Goal: Task Accomplishment & Management: Complete application form

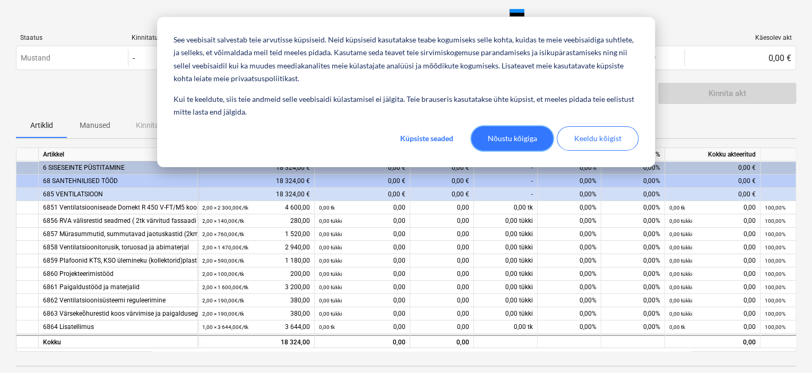
click at [525, 136] on font "Nõustu kõigiga" at bounding box center [512, 138] width 49 height 13
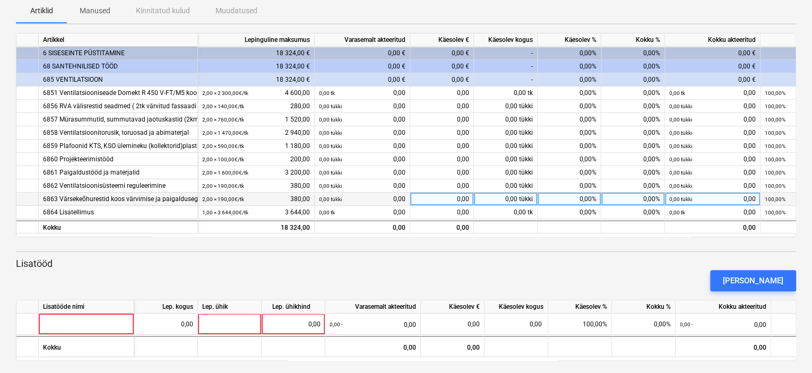
scroll to position [119, 0]
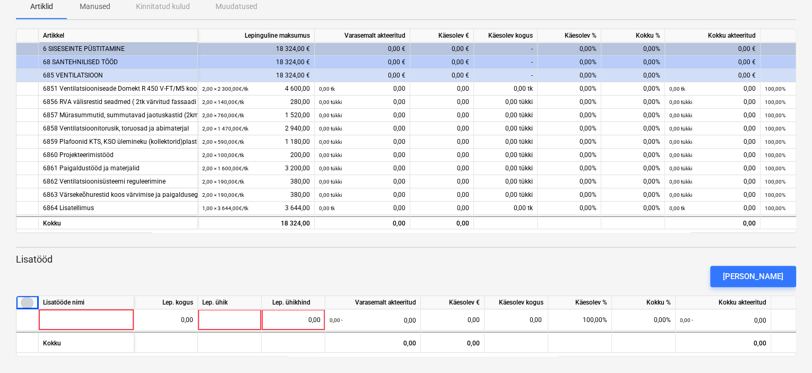
click at [27, 304] on font "klaviatuuri_alla_nool" at bounding box center [155, 303] width 268 height 13
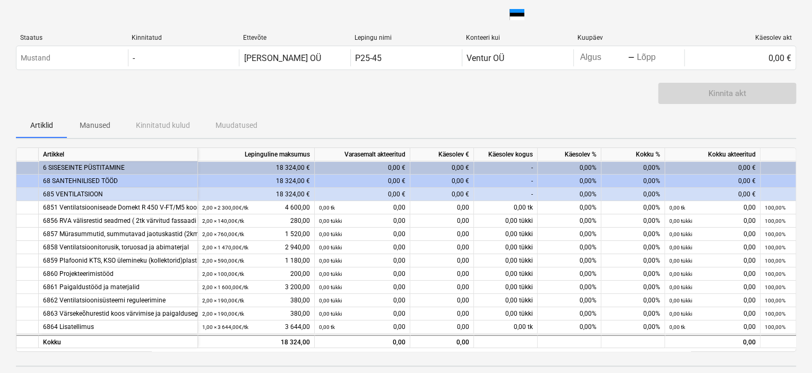
click at [459, 193] on font "0,00 €" at bounding box center [461, 194] width 18 height 7
click at [467, 193] on font "0,00 €" at bounding box center [461, 194] width 18 height 7
click at [467, 192] on font "0,00 €" at bounding box center [461, 194] width 18 height 7
click at [462, 194] on font "0,00 €" at bounding box center [461, 194] width 18 height 7
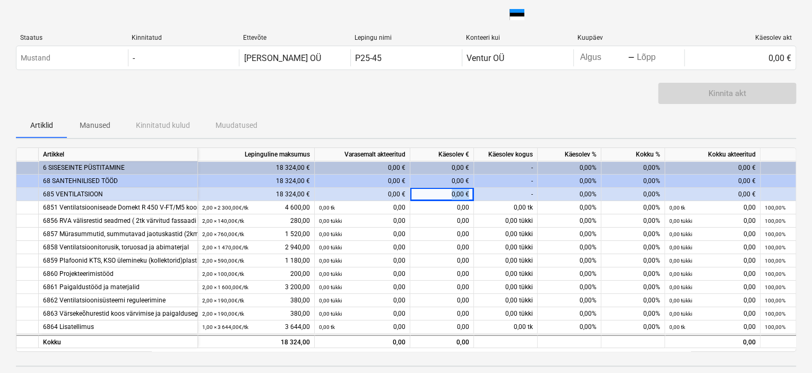
drag, startPoint x: 469, startPoint y: 193, endPoint x: 438, endPoint y: 193, distance: 30.8
click at [438, 193] on div "0,00 €" at bounding box center [442, 194] width 64 height 13
click at [457, 195] on font "0,00 €" at bounding box center [461, 194] width 18 height 7
drag, startPoint x: 464, startPoint y: 193, endPoint x: 441, endPoint y: 193, distance: 23.9
click at [441, 193] on div "0,00 €" at bounding box center [442, 194] width 64 height 13
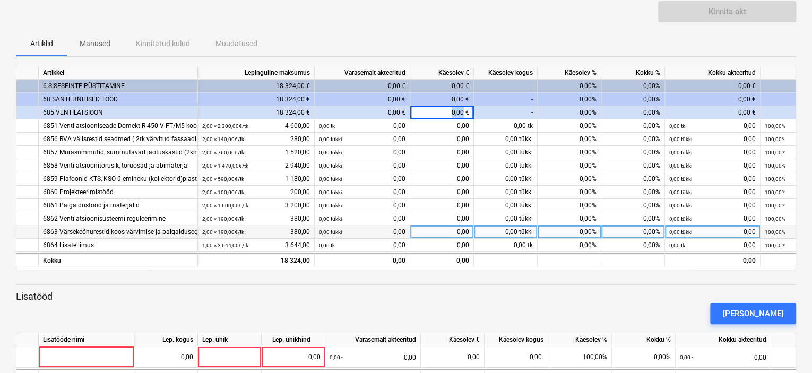
scroll to position [106, 0]
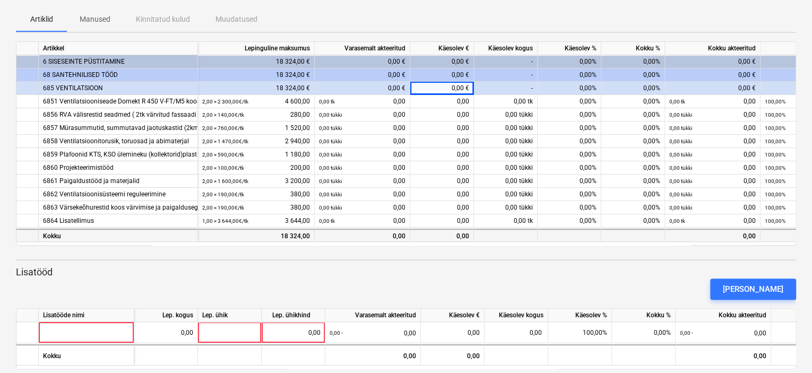
click at [469, 235] on font "0,00" at bounding box center [463, 236] width 13 height 7
drag, startPoint x: 469, startPoint y: 235, endPoint x: 435, endPoint y: 235, distance: 34.0
click at [435, 235] on div "0,00" at bounding box center [442, 235] width 64 height 13
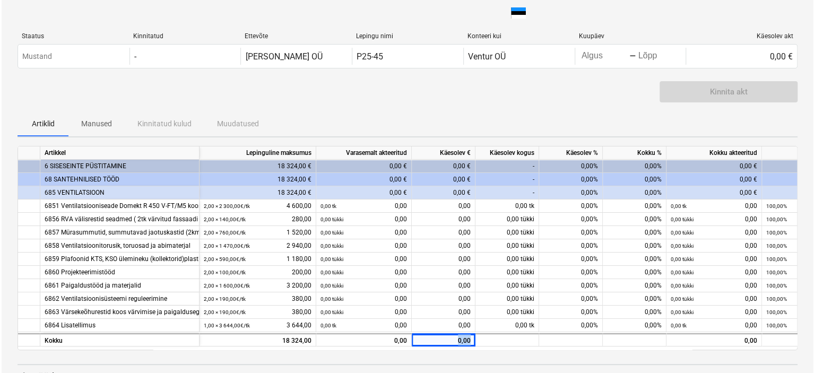
scroll to position [0, 0]
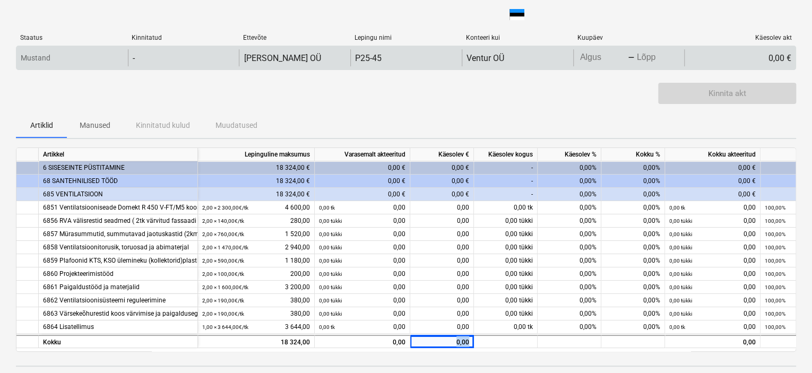
click at [639, 57] on body "klaviatuuri_alla_nool Staatus Kinnitatud Ettevõte Lepingu nimi Konteeri kui Kuu…" at bounding box center [406, 186] width 812 height 373
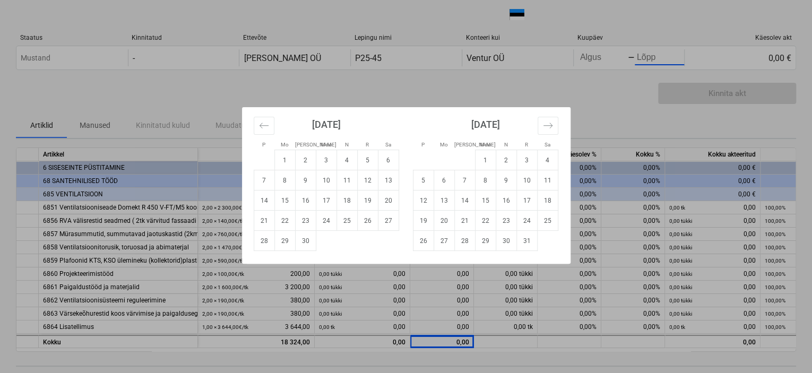
click at [584, 59] on div "P Mo Teisipäev Meie N R Sa P Mo Teisipäev Meie N R Sa August 2025 1 2 3 4 5 6 7…" at bounding box center [406, 186] width 812 height 373
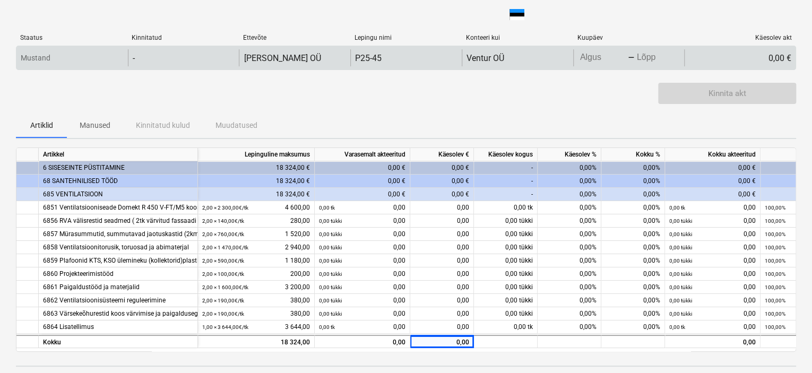
click at [590, 57] on body "klaviatuuri_alla_nool Staatus Kinnitatud Ettevõte Lepingu nimi Konteeri kui Kuu…" at bounding box center [406, 186] width 812 height 373
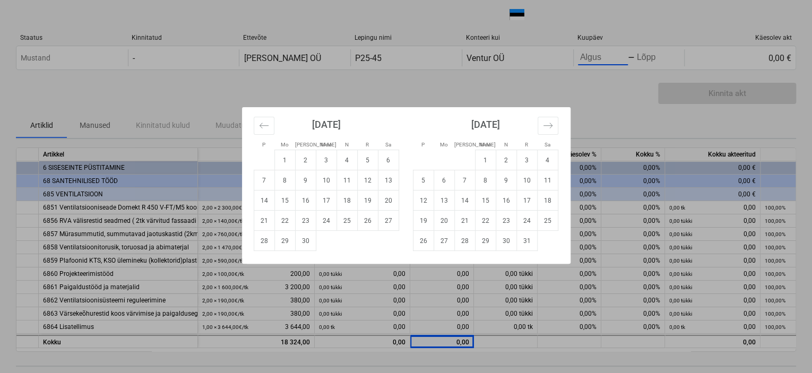
click at [710, 44] on div "P Mo Teisipäev Meie N R Sa P Mo Teisipäev Meie N R Sa August 2025 1 2 3 4 5 6 7…" at bounding box center [406, 186] width 812 height 373
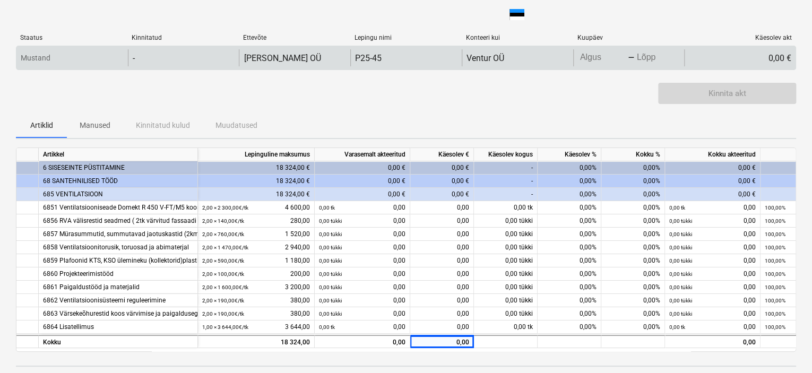
click at [734, 50] on div "0,00 €" at bounding box center [739, 57] width 111 height 17
drag, startPoint x: 748, startPoint y: 50, endPoint x: 761, endPoint y: 57, distance: 14.2
click at [751, 53] on div "0,00 €" at bounding box center [739, 57] width 111 height 17
click at [765, 57] on div "0,00 €" at bounding box center [739, 57] width 111 height 17
click at [769, 58] on font "0,00 €" at bounding box center [780, 58] width 23 height 10
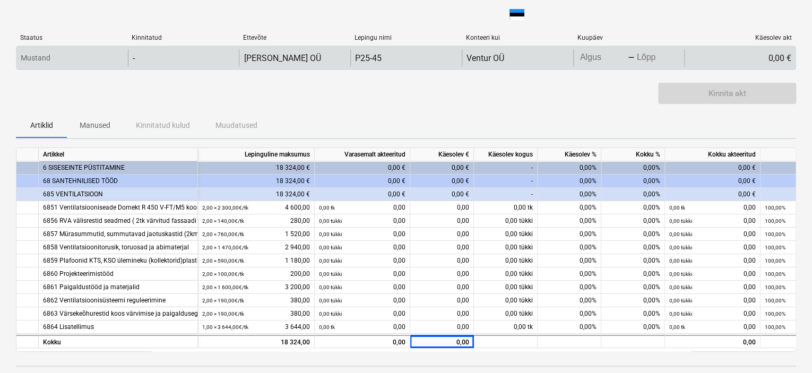
click at [602, 61] on body "klaviatuuri_alla_nool Staatus Kinnitatud Ettevõte Lepingu nimi Konteeri kui Kuu…" at bounding box center [406, 186] width 812 height 373
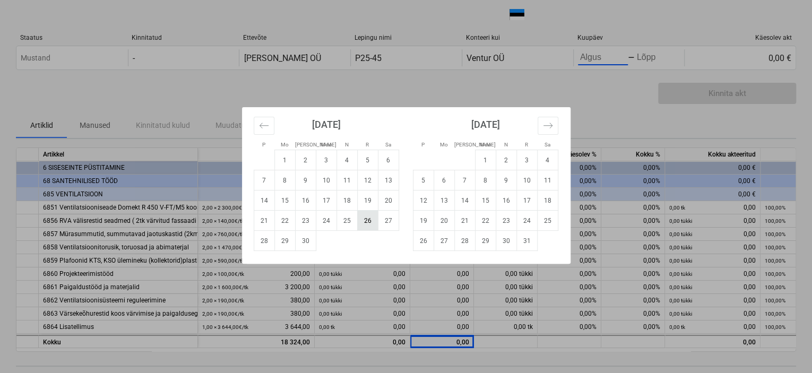
click at [367, 222] on font "26" at bounding box center [367, 220] width 7 height 7
type input "09/26/2025"
click at [650, 55] on div "P Mo Teisipäev Meie N R Sa P Mo Teisipäev Meie N R Sa August 2025 1 2 3 4 5 6 7…" at bounding box center [406, 186] width 812 height 373
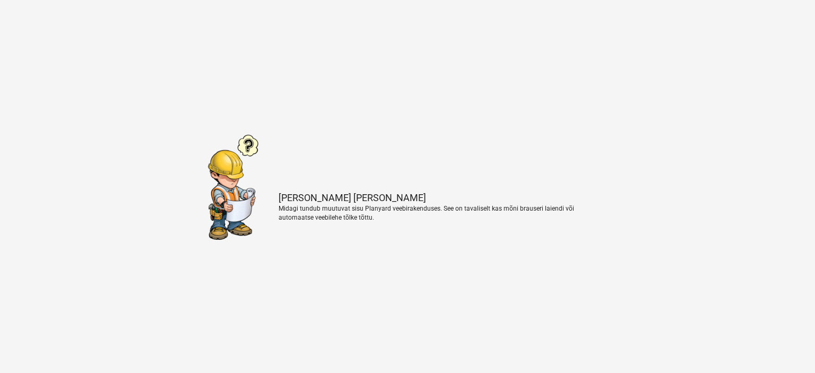
click at [349, 212] on p "Midagi tundub muutuvat sisu Planyard veebirakenduses. See on tavaliselt kas mõn…" at bounding box center [437, 213] width 316 height 18
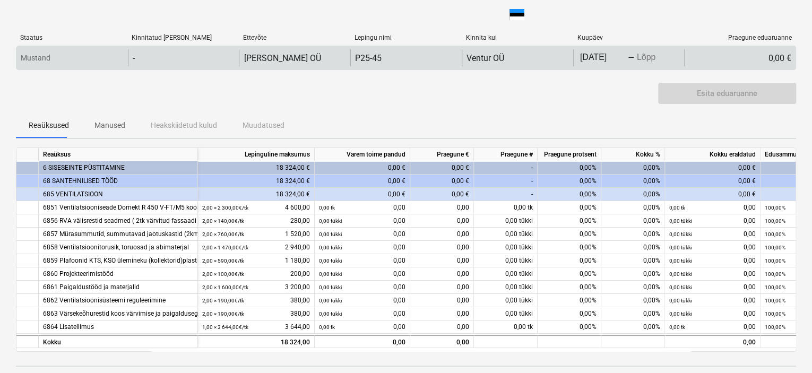
click at [653, 61] on body "klaviatuuri_alla_nool Staatus Kinnitatud kell Ettevõte Lepingu nimi Kinnita kui…" at bounding box center [406, 186] width 812 height 373
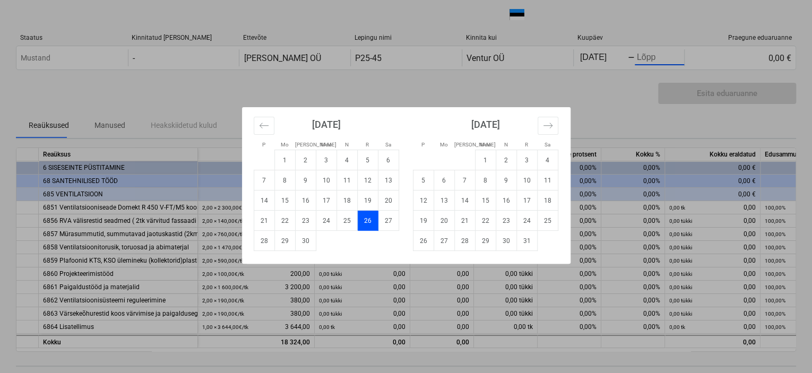
click at [528, 87] on div "P Mo Teisipäev Meie N R Sa P Mo Teisipäev Meie N R Sa August 2025 1 2 3 4 5 6 7…" at bounding box center [406, 186] width 812 height 373
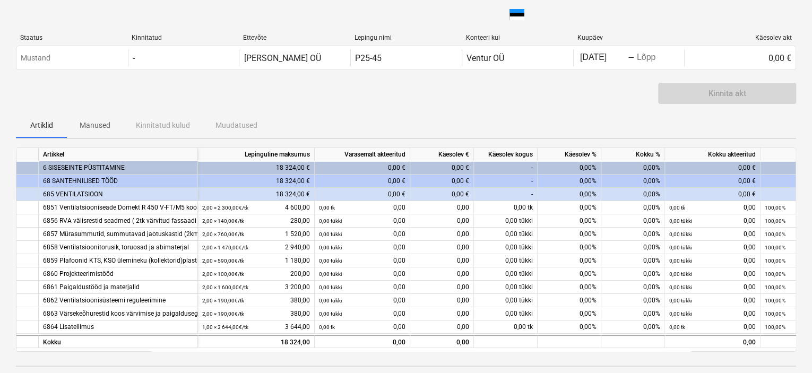
click at [459, 194] on font "0,00 €" at bounding box center [461, 194] width 18 height 7
click at [463, 192] on font "0,00 €" at bounding box center [461, 194] width 18 height 7
click at [460, 192] on font "0,00 €" at bounding box center [461, 194] width 18 height 7
click at [459, 193] on font "0,00 €" at bounding box center [461, 194] width 18 height 7
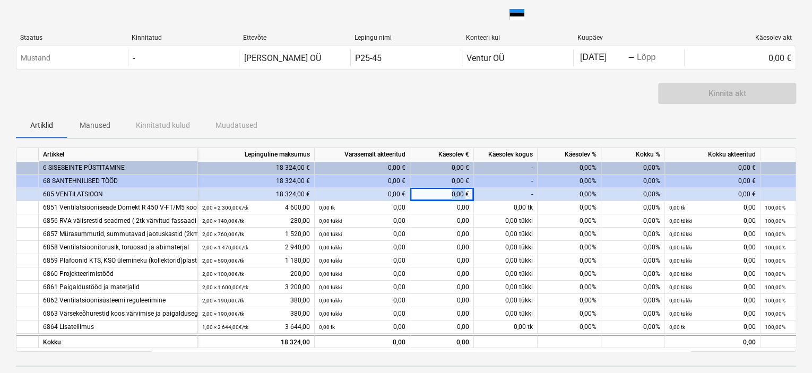
click at [458, 193] on font "0,00 €" at bounding box center [461, 194] width 18 height 7
click at [455, 194] on font "0,00 €" at bounding box center [461, 194] width 18 height 7
click at [397, 197] on font "0,00 €" at bounding box center [397, 194] width 18 height 7
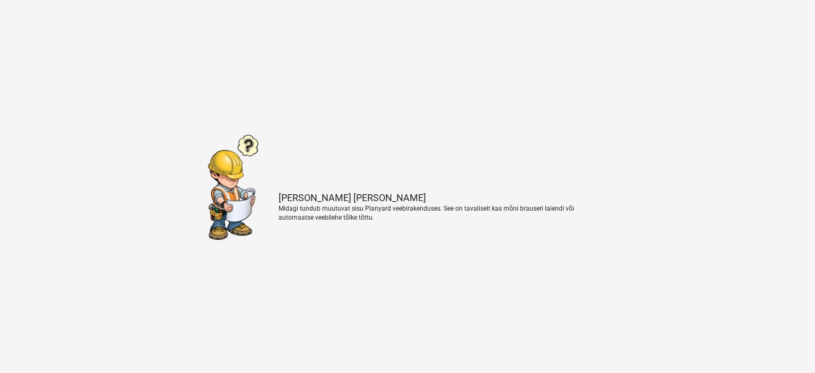
click at [391, 193] on p "Midagi läheb valeti" at bounding box center [437, 198] width 316 height 13
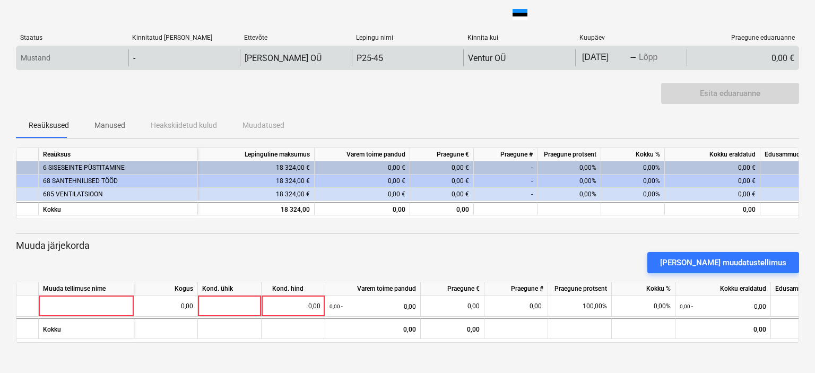
click at [778, 58] on font "0,00 €" at bounding box center [783, 58] width 23 height 10
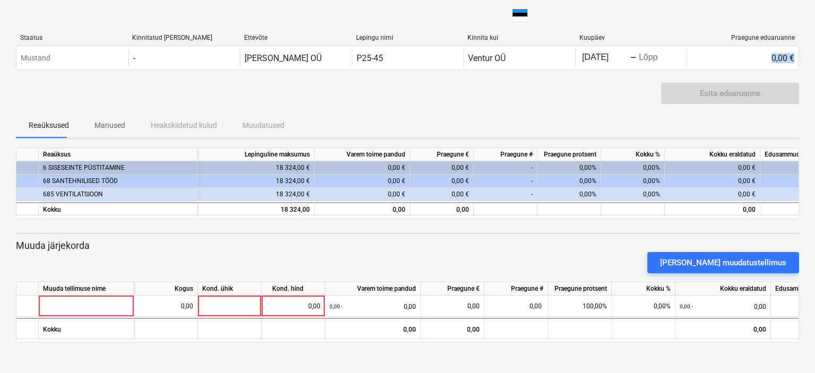
drag, startPoint x: 774, startPoint y: 57, endPoint x: 804, endPoint y: 54, distance: 29.9
click at [804, 54] on div "klaviatuuri_alla_nool Staatus Kinnitatud [PERSON_NAME] Ettevõte Lepingu nimi Ki…" at bounding box center [407, 186] width 815 height 373
click at [734, 91] on div "Esita eduaruanne" at bounding box center [730, 93] width 138 height 21
click at [611, 96] on div "Esita eduaruanne" at bounding box center [407, 98] width 783 height 30
